Goal: Task Accomplishment & Management: Manage account settings

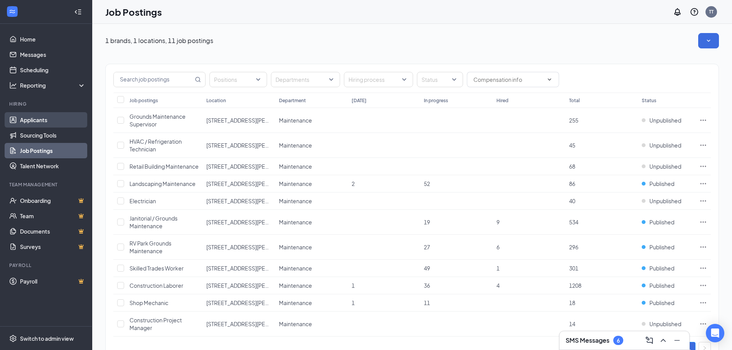
click at [45, 120] on link "Applicants" at bounding box center [53, 119] width 66 height 15
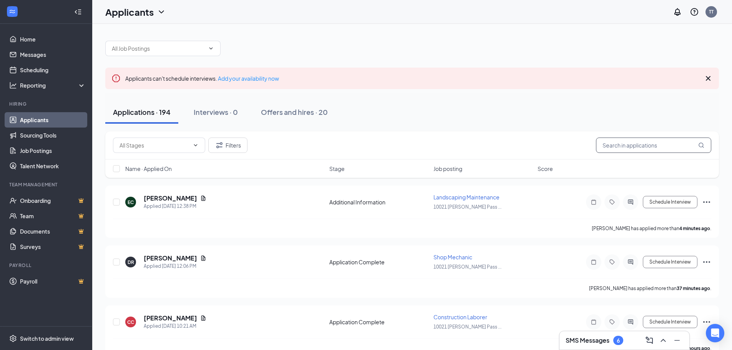
click at [624, 143] on input "text" at bounding box center [653, 145] width 115 height 15
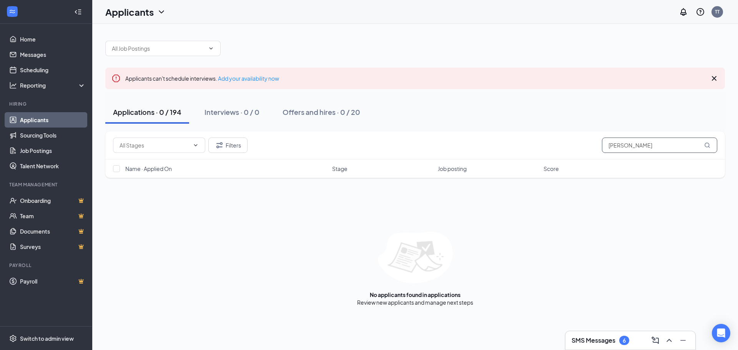
type input "[PERSON_NAME]"
